Goal: Task Accomplishment & Management: Manage account settings

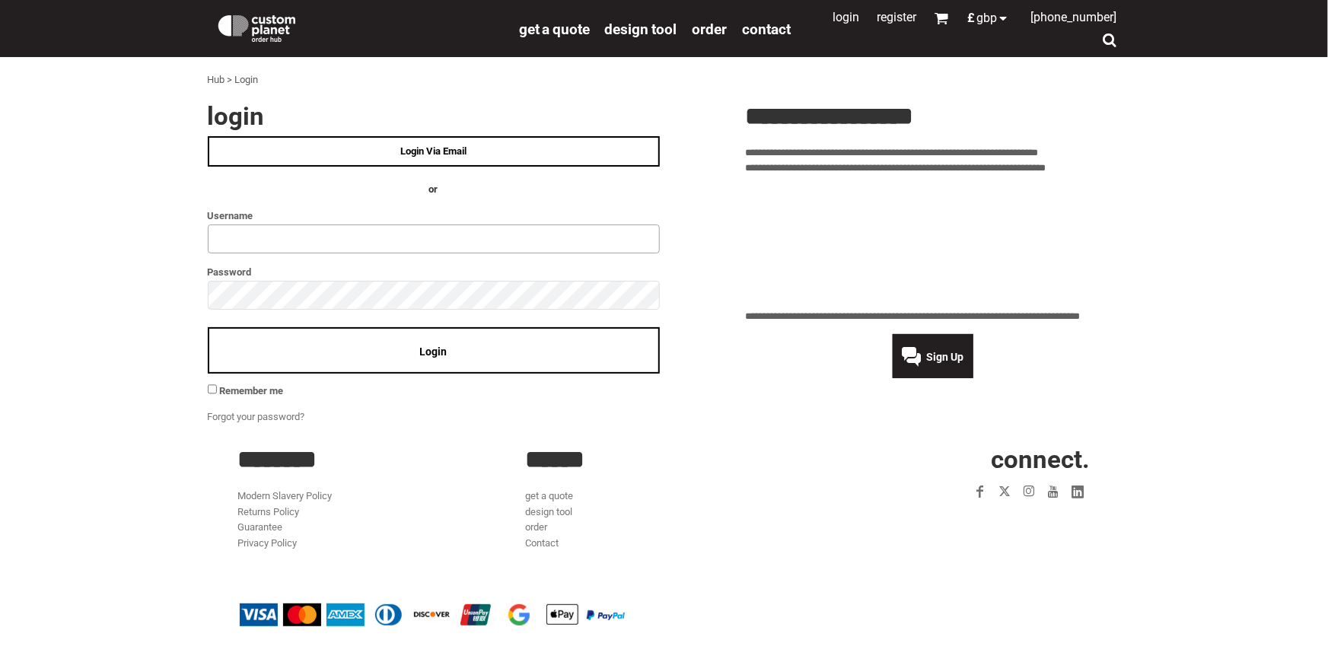
click at [272, 244] on input "text" at bounding box center [434, 239] width 452 height 29
type input "**********"
click input "**" at bounding box center [0, 0] width 0 height 0
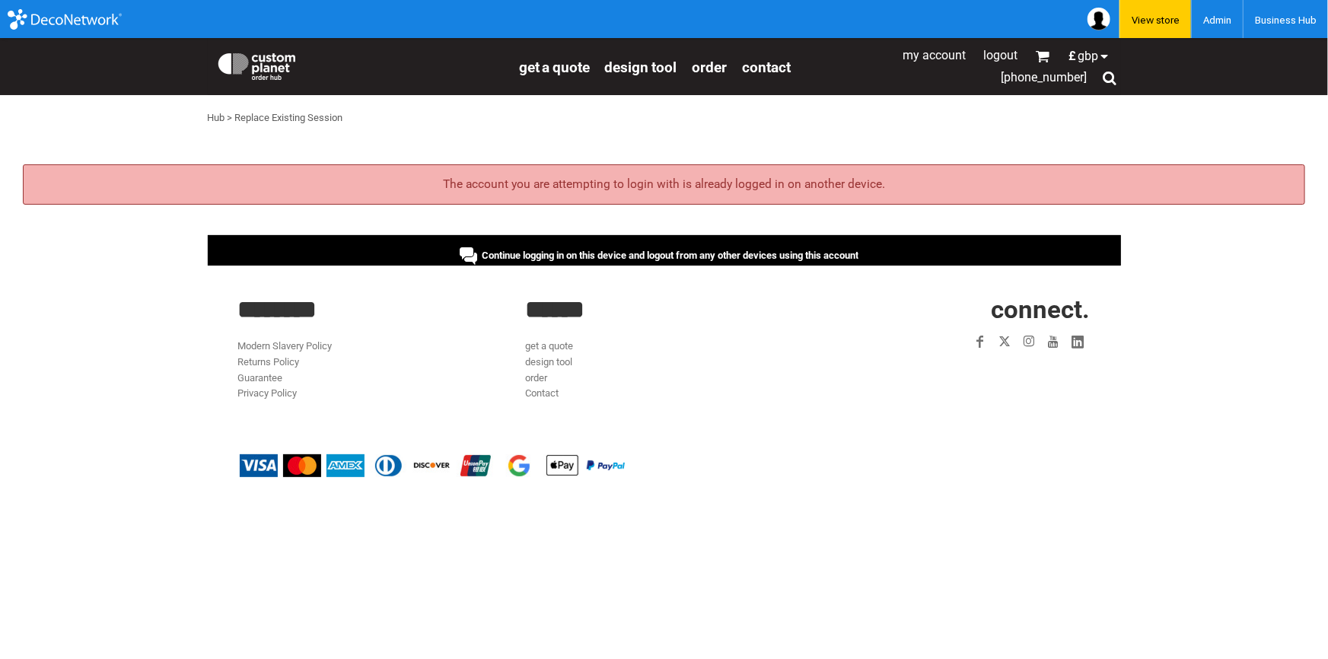
click at [792, 260] on span "Continue logging in on this device and logout from any other devices using this…" at bounding box center [670, 255] width 377 height 11
